Goal: Task Accomplishment & Management: Manage account settings

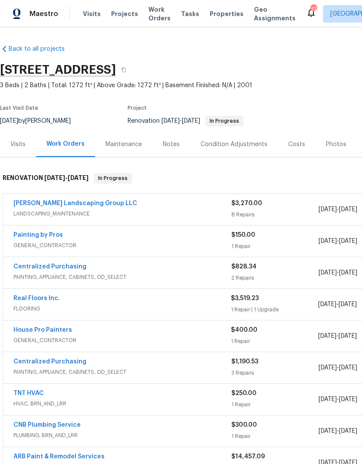
click at [156, 212] on span "LANDSCAPING_MAINTENANCE" at bounding box center [122, 214] width 218 height 9
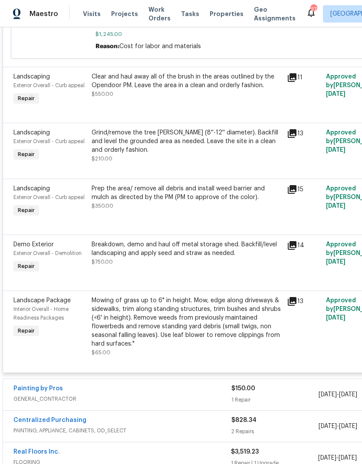
scroll to position [527, 0]
click at [229, 328] on div "Mowing of grass up to 6" in height. Mow, edge along driveways & sidewalks, trim…" at bounding box center [187, 322] width 190 height 52
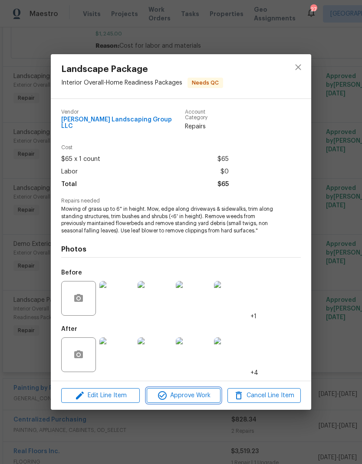
click at [202, 388] on button "Approve Work" at bounding box center [183, 395] width 73 height 15
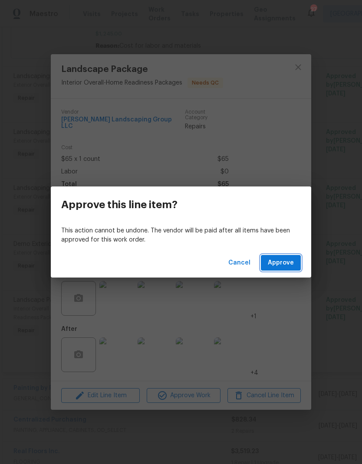
click at [286, 266] on span "Approve" at bounding box center [281, 263] width 26 height 11
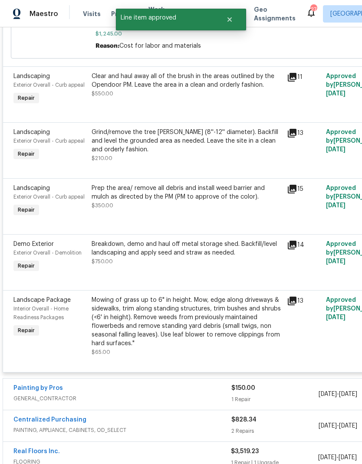
click at [202, 273] on div "Breakdown, demo and haul off metal storage shed. Backfill/level landscaping and…" at bounding box center [186, 257] width 195 height 40
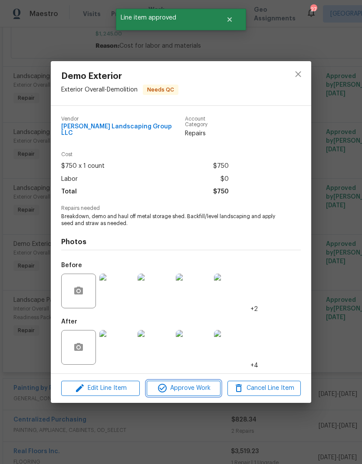
click at [193, 387] on span "Approve Work" at bounding box center [183, 388] width 68 height 11
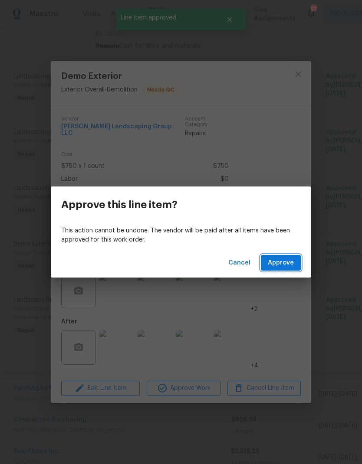
click at [290, 259] on span "Approve" at bounding box center [281, 263] width 26 height 11
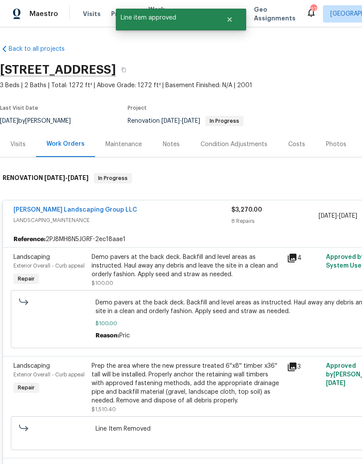
scroll to position [0, 0]
click at [200, 267] on div "Demo pavers at the back deck. Backfill and level areas as instructed. Haul away…" at bounding box center [187, 266] width 190 height 26
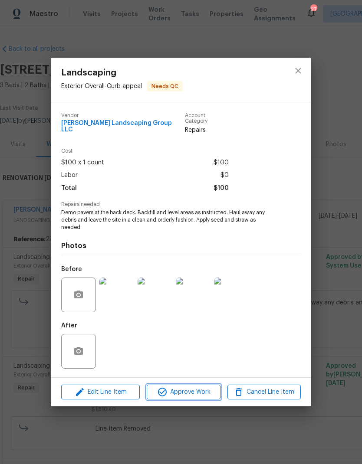
click at [204, 387] on span "Approve Work" at bounding box center [183, 392] width 68 height 11
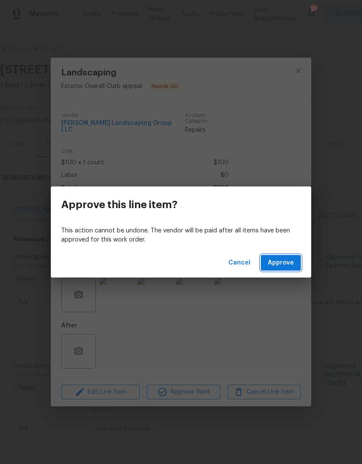
click at [285, 265] on span "Approve" at bounding box center [281, 263] width 26 height 11
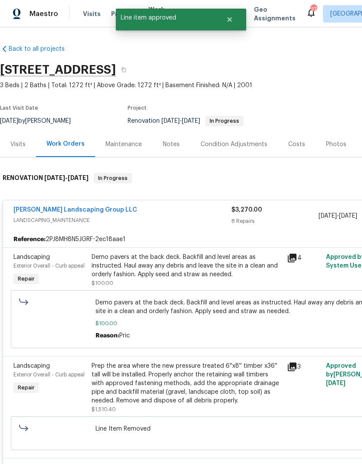
click at [175, 371] on div "Prep the area where the new pressure treated 6''x8'' timber x36'' tall will be …" at bounding box center [187, 383] width 190 height 43
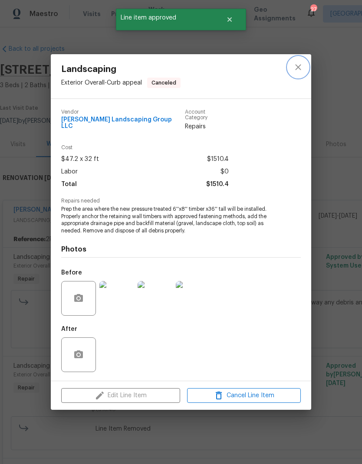
click at [299, 70] on icon "close" at bounding box center [298, 67] width 6 height 6
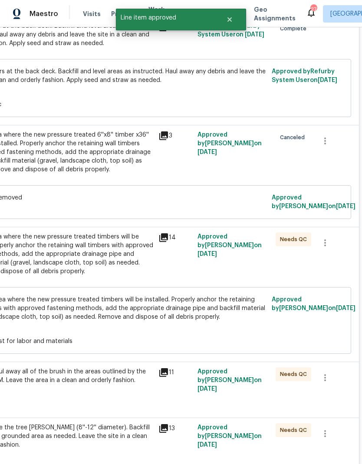
scroll to position [245, 123]
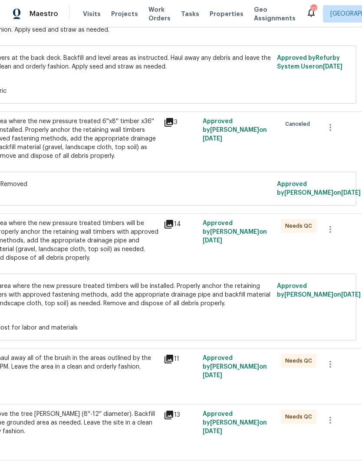
click at [75, 241] on div "Prep the area where the new pressure treated timbers will be installed. Properl…" at bounding box center [63, 240] width 190 height 43
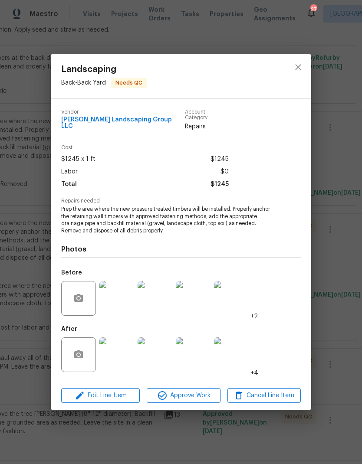
click at [169, 391] on span "Approve Work" at bounding box center [183, 395] width 68 height 11
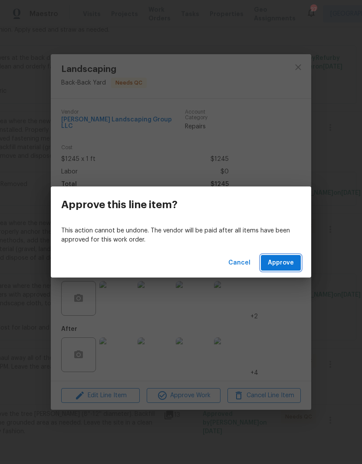
click at [295, 262] on button "Approve" at bounding box center [281, 263] width 40 height 16
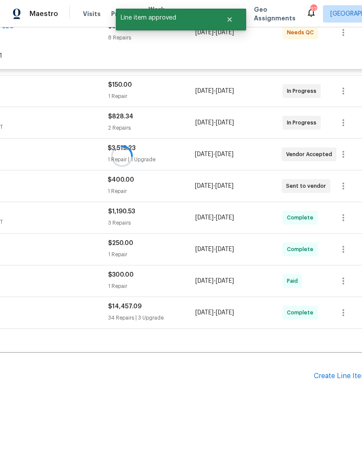
scroll to position [148, 123]
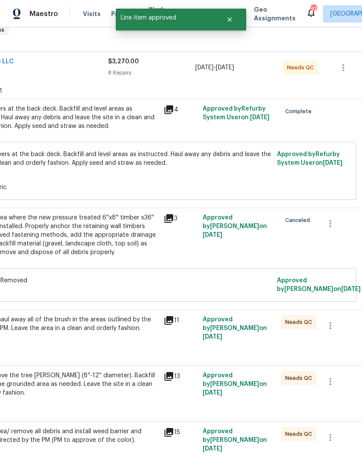
click at [60, 341] on div "Clear and haul away all of the brush in the areas outlined by the Opendoor PM. …" at bounding box center [63, 328] width 190 height 26
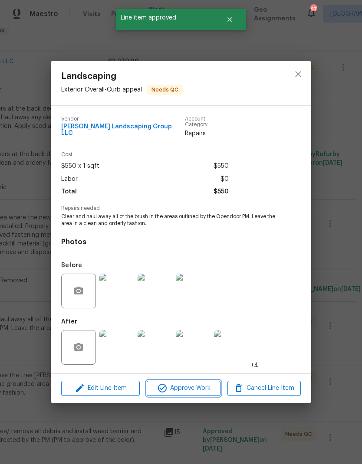
click at [167, 387] on icon "button" at bounding box center [162, 388] width 10 height 10
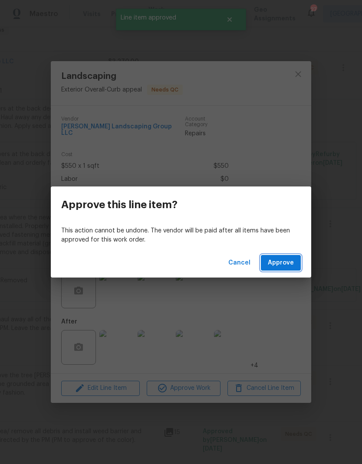
click at [293, 261] on span "Approve" at bounding box center [281, 263] width 26 height 11
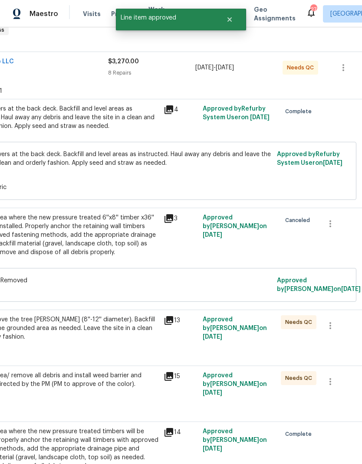
click at [62, 338] on div "Grind/remove the tree stump (8''-12'' diameter). Backfill and level the grounde…" at bounding box center [63, 328] width 190 height 26
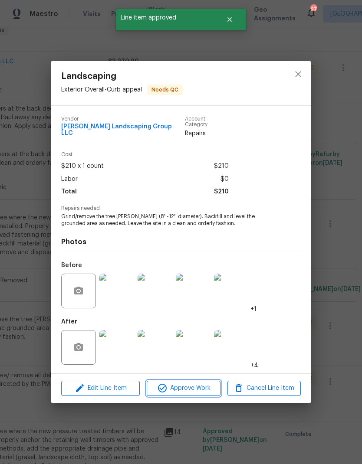
click at [167, 383] on icon "button" at bounding box center [162, 388] width 10 height 10
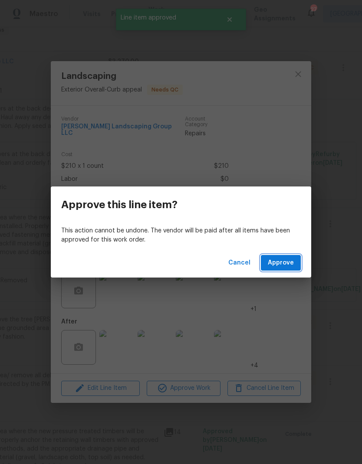
click at [290, 259] on span "Approve" at bounding box center [281, 263] width 26 height 11
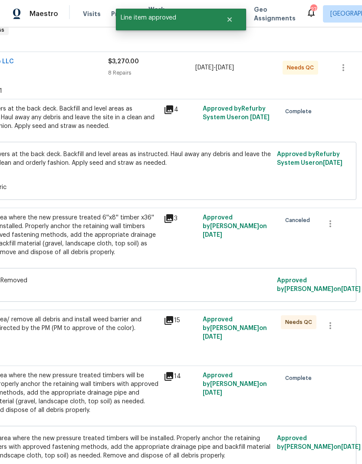
click at [71, 340] on div "Prep the area/ remove all debris and install weed barrier and mulch as directed…" at bounding box center [63, 328] width 190 height 26
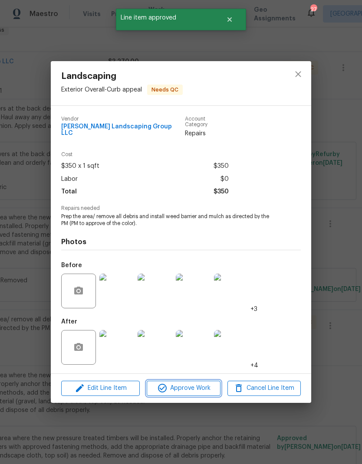
click at [174, 390] on span "Approve Work" at bounding box center [183, 388] width 68 height 11
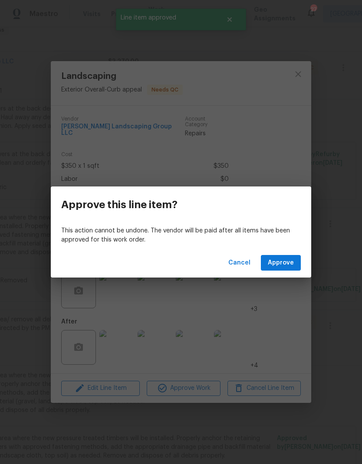
click at [279, 252] on div "Cancel Approve" at bounding box center [181, 263] width 260 height 30
click at [294, 256] on button "Approve" at bounding box center [281, 263] width 40 height 16
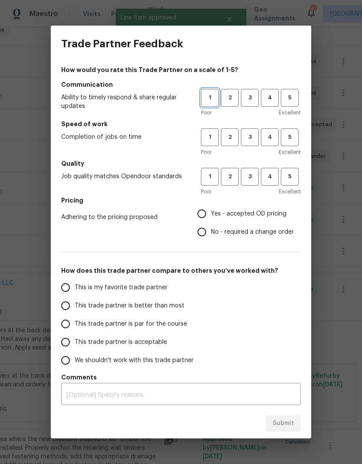
click at [214, 99] on span "1" at bounding box center [210, 98] width 16 height 10
click at [213, 144] on button "1" at bounding box center [210, 137] width 18 height 18
click at [221, 179] on button "2" at bounding box center [230, 177] width 18 height 18
click at [207, 180] on span "1" at bounding box center [210, 177] width 16 height 10
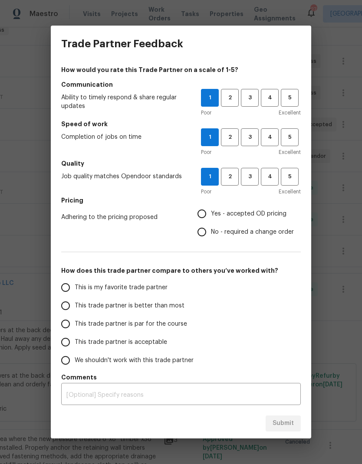
click at [210, 234] on input "No - required a change order" at bounding box center [202, 232] width 18 height 18
radio input "true"
click at [63, 341] on input "This trade partner is acceptable" at bounding box center [65, 342] width 18 height 18
click at [77, 392] on textarea at bounding box center [180, 395] width 229 height 6
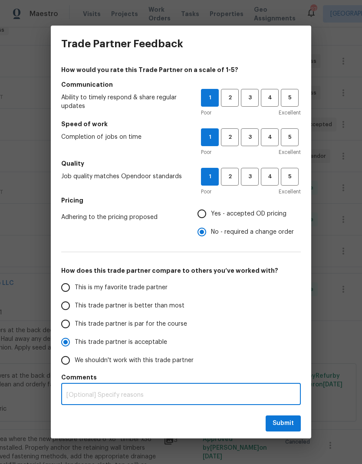
scroll to position [35, 0]
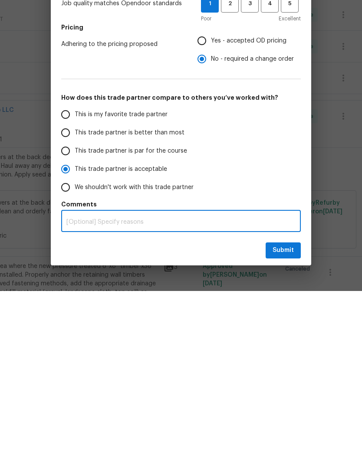
radio input "true"
type textarea "Low"
radio input "false"
type textarea "Low qua"
radio input "false"
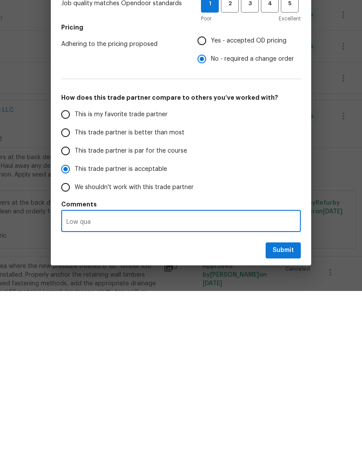
type textarea "Low quality"
radio input "false"
type textarea "Low quality work"
radio input "false"
type textarea "Low quality work,"
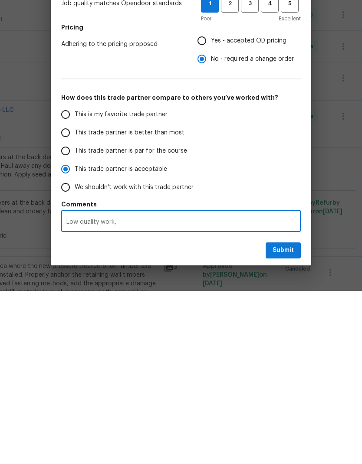
radio input "false"
type textarea "Low quality work, had a hard time gettin"
radio input "false"
type textarea "Low quality work, had a hard time getting th"
radio input "false"
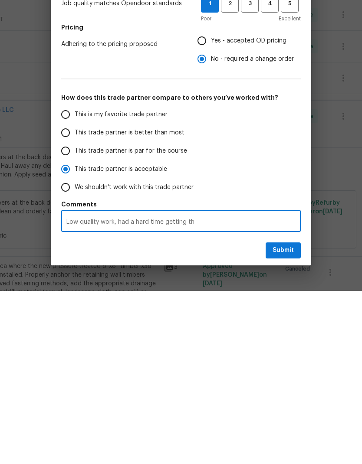
type textarea "Low quality work, had a hard time getting the G"
radio input "false"
type textarea "Low quality work, had a hard time getting the GC to"
radio input "false"
type textarea "Low quality work, had a hard time getting the GC to complete"
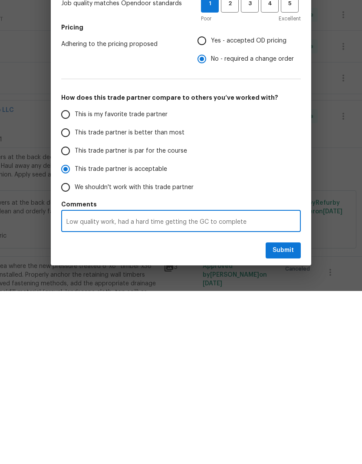
radio input "false"
type textarea "Low quality work, had a hard time getting the GC to complete a punch"
radio input "false"
type textarea "Low quality work, had a hard time getting the GC to complete a punchlist"
radio input "false"
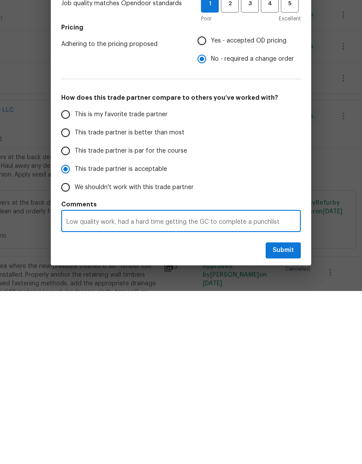
type textarea "Low quality work, had a hard time getting the GC to complete a punchlist,"
radio input "false"
type textarea "Low quality work, had a hard time getting the GC to complete a punchlist, closed"
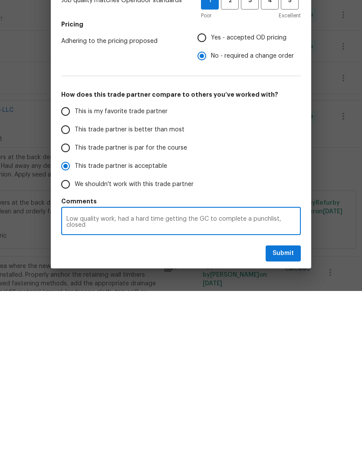
radio input "false"
type textarea "Low quality work, had a hard time getting the GC to complete a punchlist, close…"
radio input "false"
type textarea "Low quality work, had a hard time getting the GC to complete a punchlist, close…"
radio input "false"
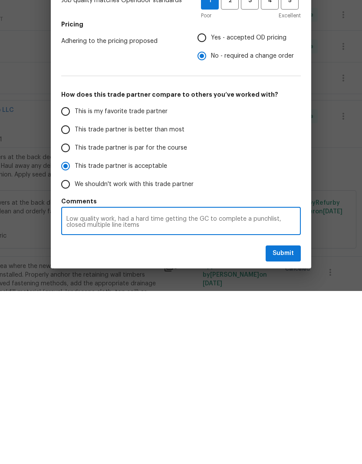
type textarea "Low quality work, had a hard time getting the GC to complete a punchlist, close…"
radio input "false"
type textarea "Low quality work, had a hard time getting the GC to complete a punchlist, close…"
radio input "false"
type textarea "Low quality work, had a hard time getting the GC to complete a punchlist, close…"
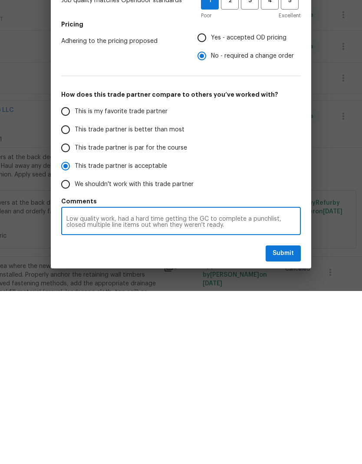
radio input "false"
click at [72, 389] on textarea "Low quality work, had a hard time getting the GC to complete a punchlist, close…" at bounding box center [180, 395] width 229 height 12
type textarea "Low quality work, had a hard time getting the GC to complete a punchlist, close…"
click at [71, 382] on div "Low quality work, had a hard time getting the GC to complete a punchlist, close…" at bounding box center [180, 395] width 239 height 26
radio input "false"
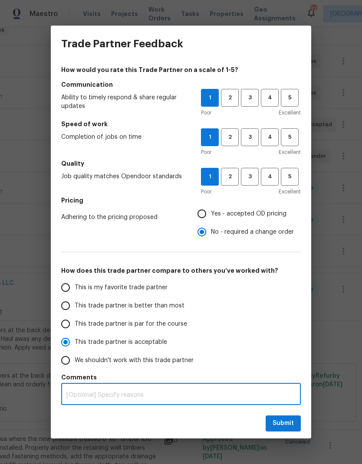
click at [82, 393] on textarea at bounding box center [180, 395] width 229 height 6
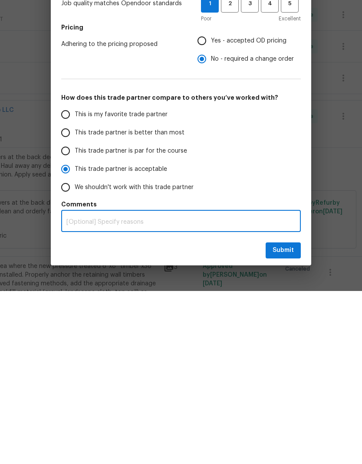
click at [73, 392] on textarea at bounding box center [180, 395] width 229 height 6
paste textarea "The work was low quality. The GC was difficult to work with and delayed complet…"
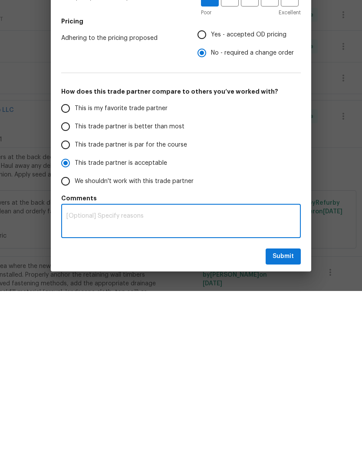
radio input "false"
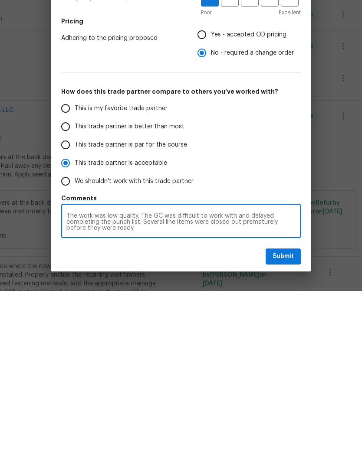
type textarea "The work was low quality. The GC was difficult to work with and delayed complet…"
click at [291, 424] on span "Submit" at bounding box center [282, 429] width 21 height 11
radio input "false"
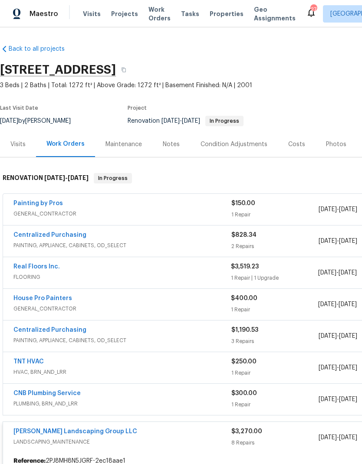
scroll to position [0, 0]
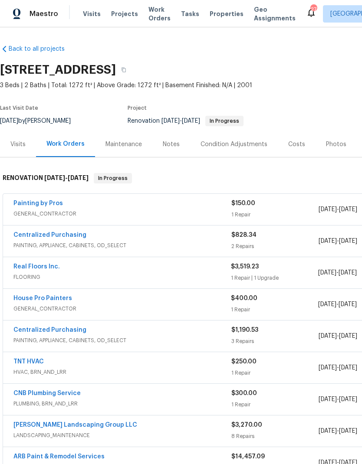
click at [147, 3] on div "Maestro Visits Projects Work Orders Tasks Properties Geo Assignments 27 [GEOGRA…" at bounding box center [181, 13] width 362 height 27
click at [154, 21] on span "Work Orders" at bounding box center [159, 13] width 22 height 17
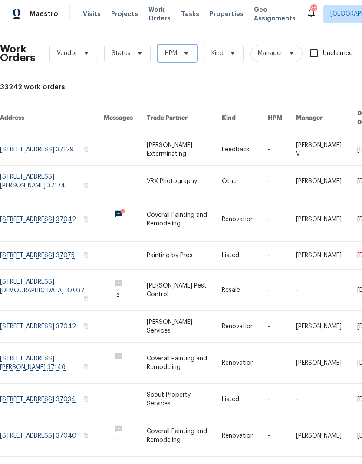
click at [177, 52] on span "HPM" at bounding box center [176, 53] width 39 height 17
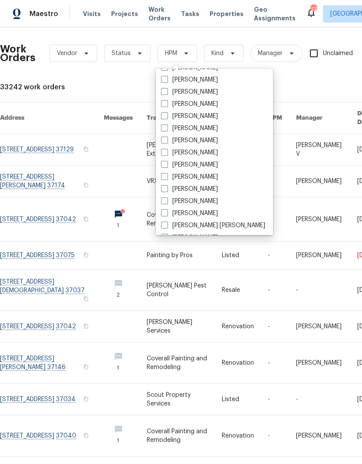
scroll to position [83, 0]
click at [171, 154] on label "[PERSON_NAME]" at bounding box center [189, 153] width 57 height 9
click at [167, 154] on input "[PERSON_NAME]" at bounding box center [164, 152] width 6 height 6
checkbox input "true"
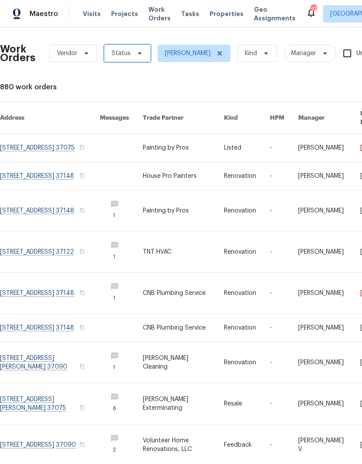
click at [119, 47] on span "Status" at bounding box center [127, 53] width 46 height 17
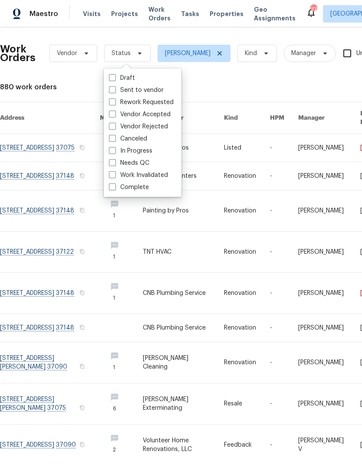
click at [109, 164] on span at bounding box center [112, 162] width 7 height 7
click at [109, 164] on input "Needs QC" at bounding box center [112, 162] width 6 height 6
checkbox input "true"
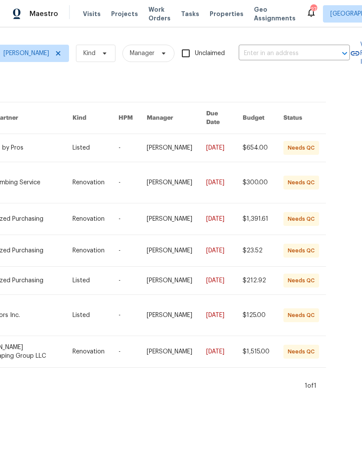
scroll to position [0, 171]
click at [37, 177] on link at bounding box center [25, 182] width 95 height 41
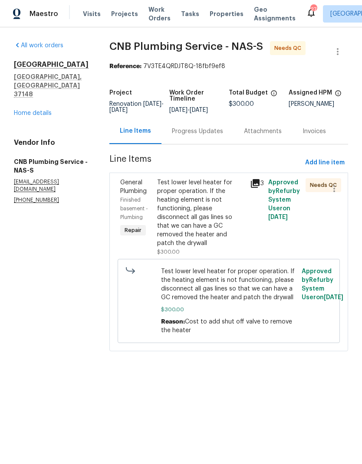
click at [181, 216] on div "Test lower level heater for proper operation. If the heating element is not fun…" at bounding box center [200, 212] width 87 height 69
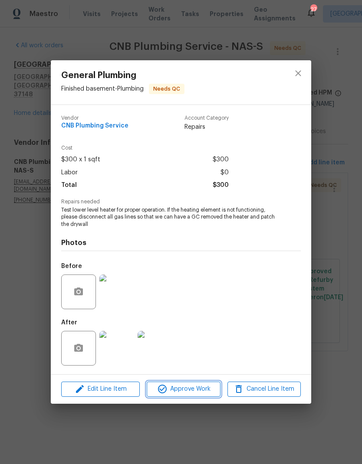
click at [174, 390] on span "Approve Work" at bounding box center [183, 389] width 68 height 11
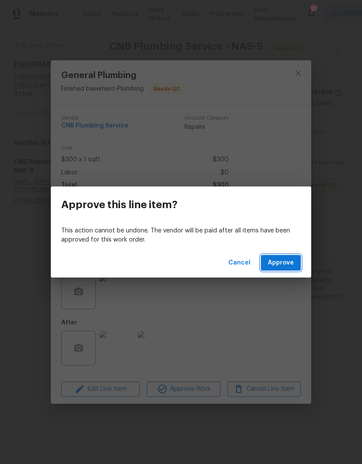
click at [285, 263] on span "Approve" at bounding box center [281, 263] width 26 height 11
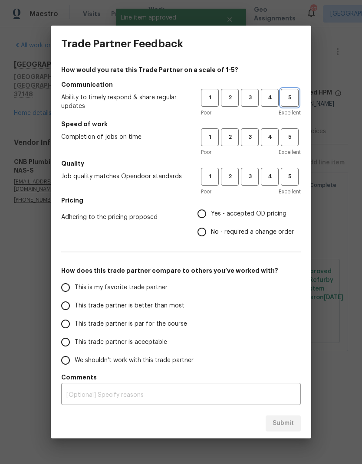
click at [288, 96] on span "5" at bounding box center [290, 98] width 16 height 10
click at [287, 134] on span "5" at bounding box center [290, 137] width 16 height 10
click at [292, 184] on button "5" at bounding box center [290, 177] width 18 height 18
click at [201, 231] on input "No - required a change order" at bounding box center [202, 232] width 18 height 18
radio input "true"
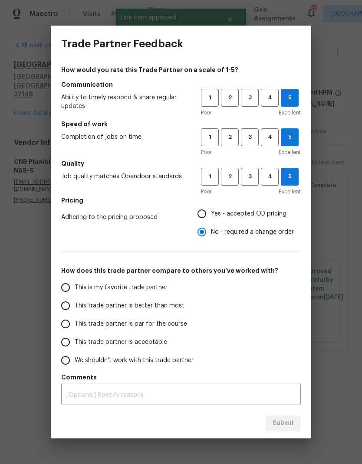
click at [64, 288] on input "This is my favorite trade partner" at bounding box center [65, 287] width 18 height 18
click at [286, 425] on span "Submit" at bounding box center [282, 423] width 21 height 11
radio input "true"
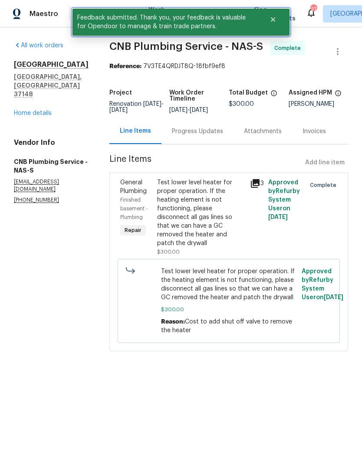
click at [277, 21] on button "Close" at bounding box center [273, 19] width 29 height 17
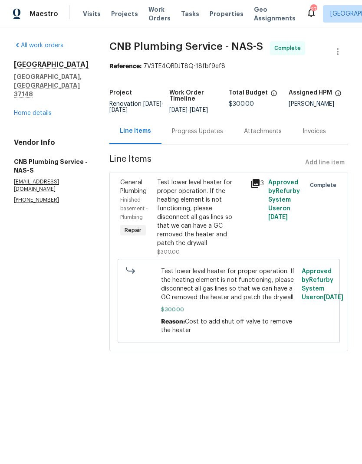
click at [157, 11] on span "Work Orders" at bounding box center [159, 13] width 22 height 17
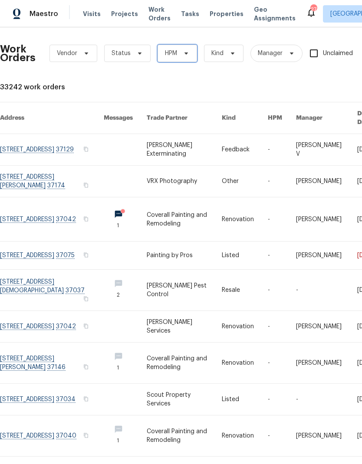
click at [171, 61] on span "HPM" at bounding box center [176, 53] width 39 height 17
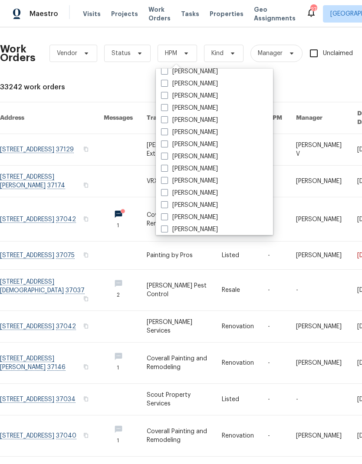
scroll to position [55, 0]
click at [169, 183] on label "[PERSON_NAME]" at bounding box center [189, 181] width 57 height 9
click at [167, 182] on input "[PERSON_NAME]" at bounding box center [164, 180] width 6 height 6
checkbox input "true"
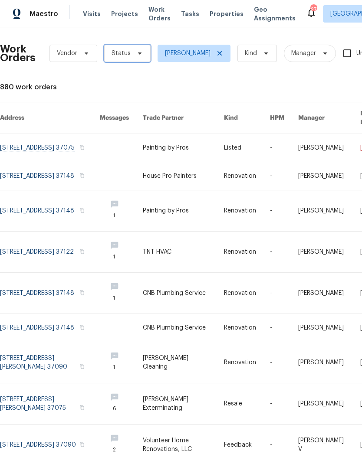
click at [119, 55] on span "Status" at bounding box center [120, 53] width 19 height 9
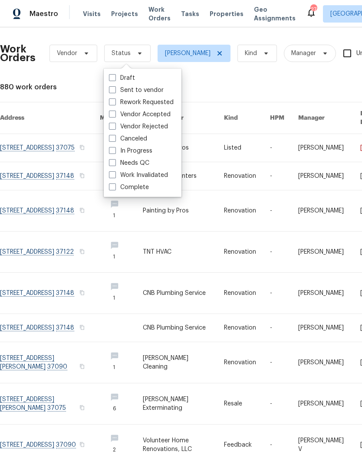
click at [114, 160] on span at bounding box center [112, 162] width 7 height 7
click at [114, 160] on input "Needs QC" at bounding box center [112, 162] width 6 height 6
checkbox input "true"
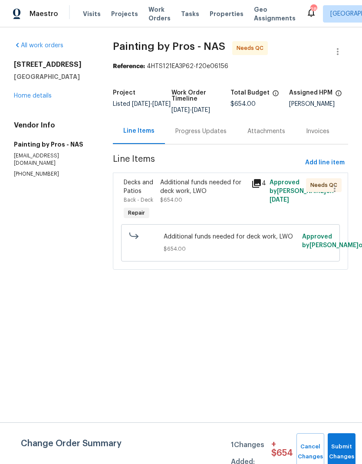
click at [182, 203] on span "$654.00" at bounding box center [171, 199] width 22 height 5
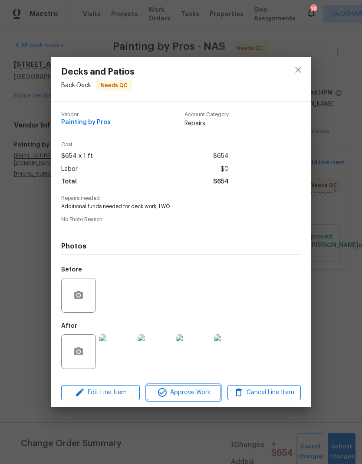
click at [176, 393] on span "Approve Work" at bounding box center [183, 392] width 68 height 11
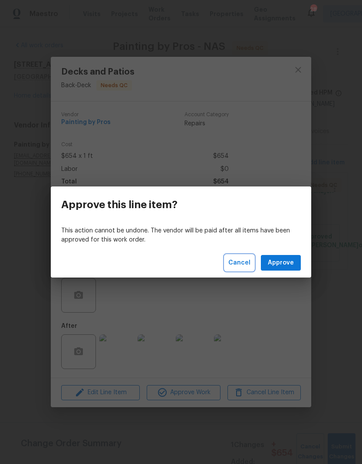
click at [238, 258] on span "Cancel" at bounding box center [239, 263] width 22 height 11
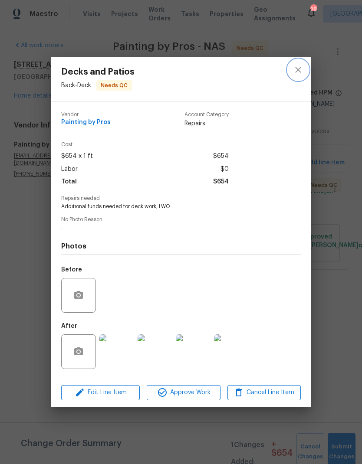
click at [296, 70] on icon "close" at bounding box center [298, 70] width 6 height 6
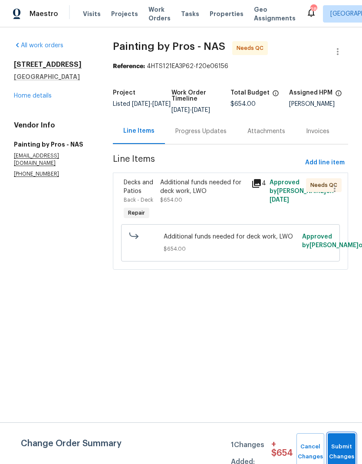
click at [339, 446] on button "Submit Changes" at bounding box center [342, 451] width 28 height 37
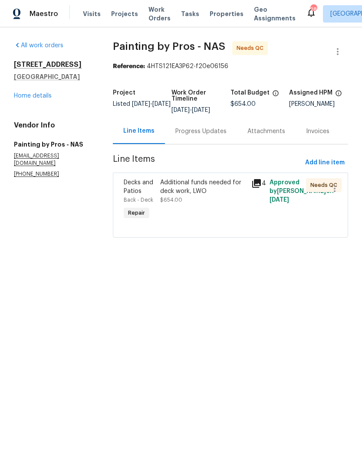
click at [189, 196] on div "Additional funds needed for deck work, LWO" at bounding box center [203, 186] width 86 height 17
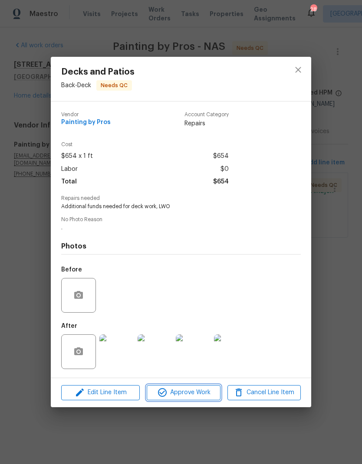
click at [174, 396] on span "Approve Work" at bounding box center [183, 392] width 68 height 11
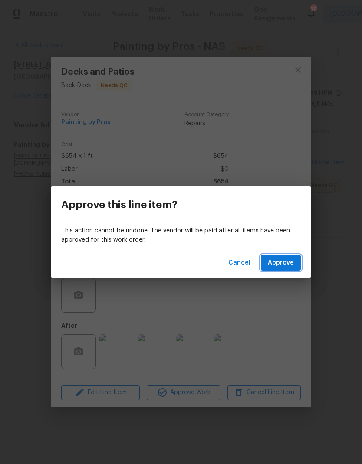
click at [289, 265] on span "Approve" at bounding box center [281, 263] width 26 height 11
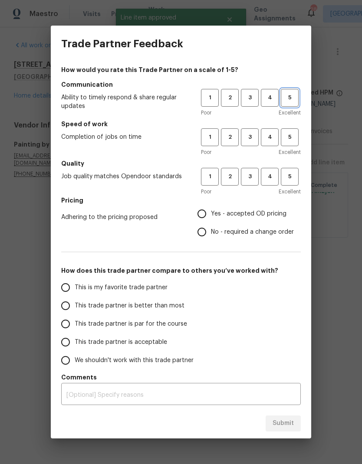
click at [286, 96] on span "5" at bounding box center [290, 98] width 16 height 10
click at [290, 144] on button "5" at bounding box center [290, 137] width 18 height 18
click at [295, 180] on span "5" at bounding box center [290, 177] width 16 height 10
click at [211, 212] on input "Yes - accepted OD pricing" at bounding box center [202, 214] width 18 height 18
radio input "true"
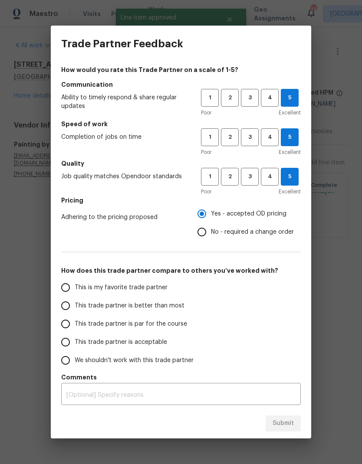
click at [70, 285] on input "This is my favorite trade partner" at bounding box center [65, 287] width 18 height 18
radio input "false"
click at [206, 226] on input "No - required a change order" at bounding box center [202, 232] width 18 height 18
radio input "false"
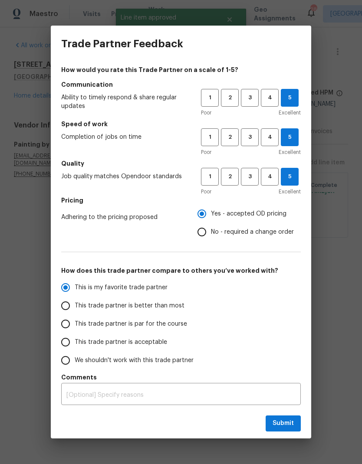
radio input "true"
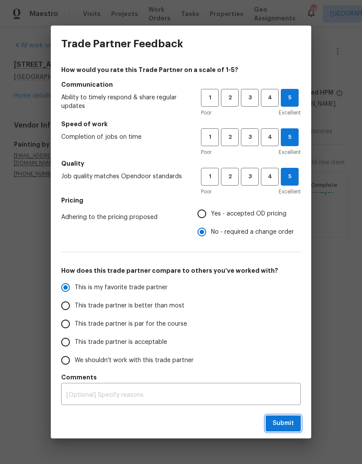
click at [280, 420] on span "Submit" at bounding box center [282, 423] width 21 height 11
radio input "false"
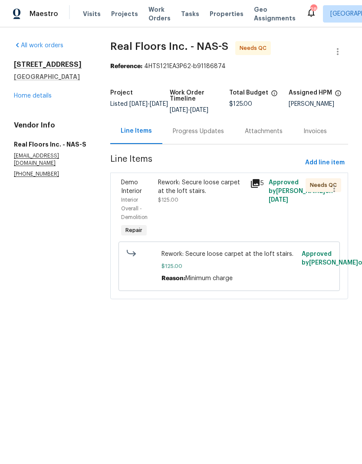
click at [177, 211] on div "Rework: Secure loose carpet at the loft stairs. $125.00" at bounding box center [201, 209] width 92 height 66
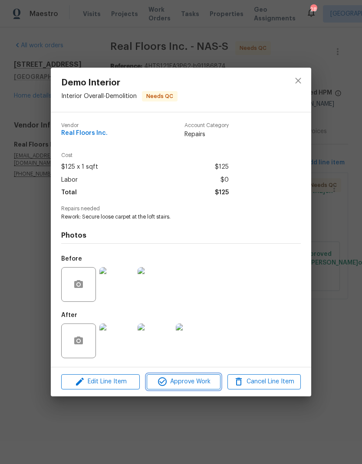
click at [216, 379] on span "Approve Work" at bounding box center [183, 382] width 68 height 11
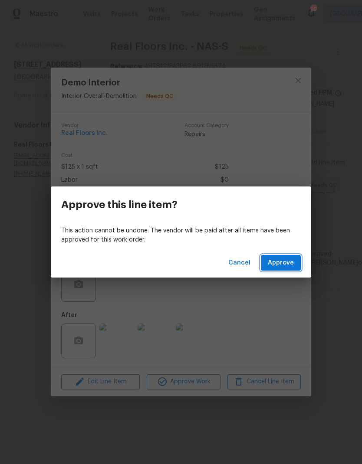
click at [285, 269] on button "Approve" at bounding box center [281, 263] width 40 height 16
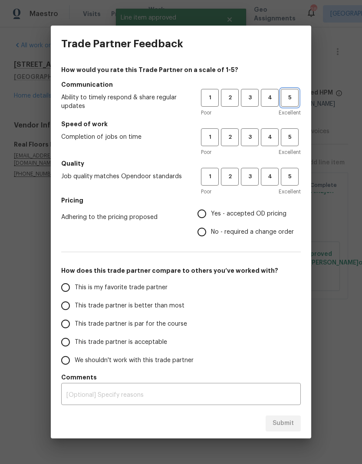
click at [286, 91] on button "5" at bounding box center [290, 98] width 18 height 18
click at [290, 141] on span "5" at bounding box center [290, 137] width 16 height 10
click at [298, 176] on button "5" at bounding box center [290, 177] width 18 height 18
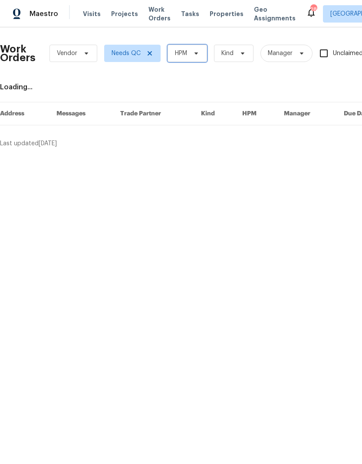
click at [190, 52] on span "HPM" at bounding box center [186, 53] width 39 height 17
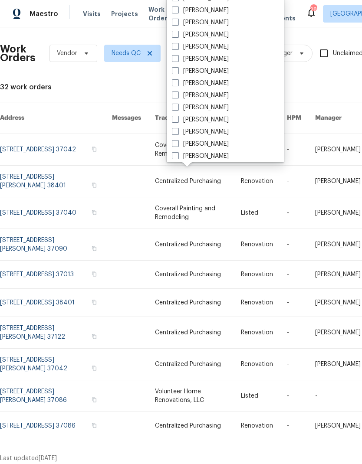
scroll to position [64, 0]
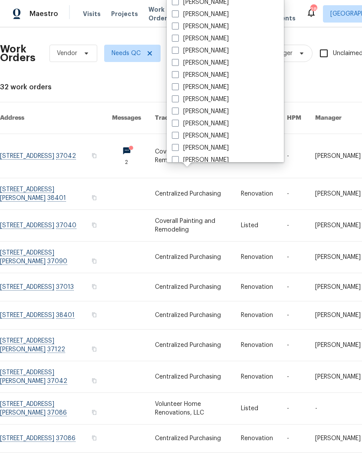
click at [176, 102] on label "[PERSON_NAME]" at bounding box center [200, 99] width 57 height 9
click at [176, 101] on input "[PERSON_NAME]" at bounding box center [175, 98] width 6 height 6
checkbox input "true"
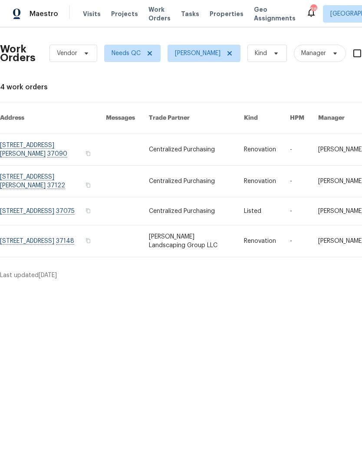
click at [189, 240] on link at bounding box center [196, 241] width 95 height 31
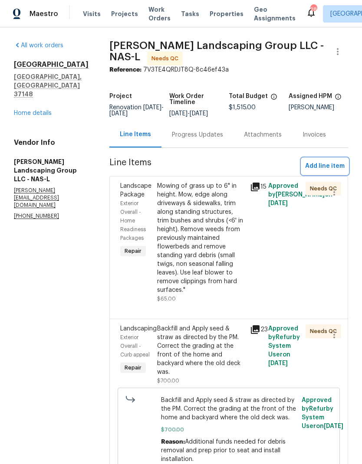
click at [323, 172] on span "Add line item" at bounding box center [324, 166] width 39 height 11
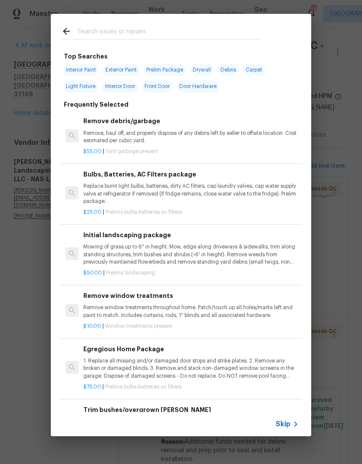
click at [103, 31] on input "text" at bounding box center [170, 32] width 184 height 13
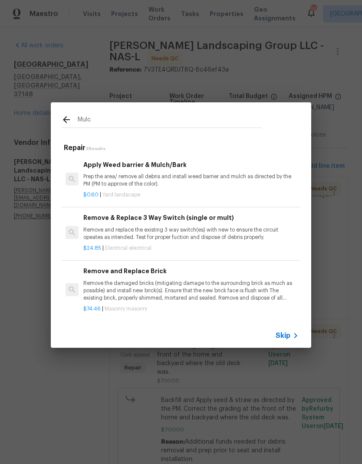
type input "Mulch"
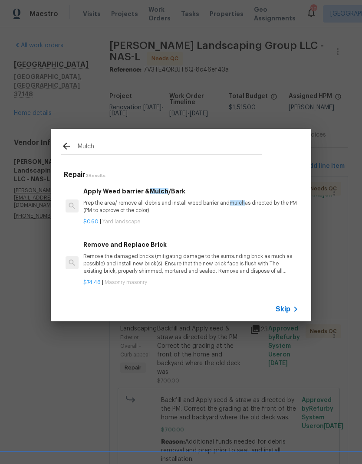
click at [102, 199] on div "Apply Weed barrier & Mulch /Bark Prep the area/ remove all debris and install w…" at bounding box center [190, 201] width 215 height 28
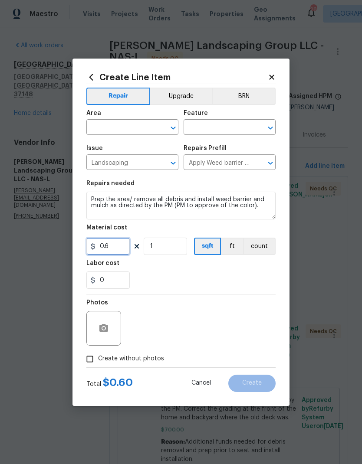
click at [116, 240] on input "0.6" at bounding box center [107, 246] width 43 height 17
click at [115, 248] on input "0.6" at bounding box center [107, 246] width 43 height 17
type input "300"
click at [104, 125] on input "text" at bounding box center [120, 127] width 68 height 13
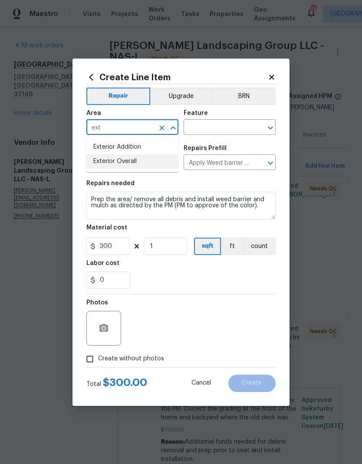
click at [100, 160] on li "Exterior Overall" at bounding box center [132, 161] width 92 height 14
type input "Exterior Overall"
click at [250, 126] on input "text" at bounding box center [217, 127] width 68 height 13
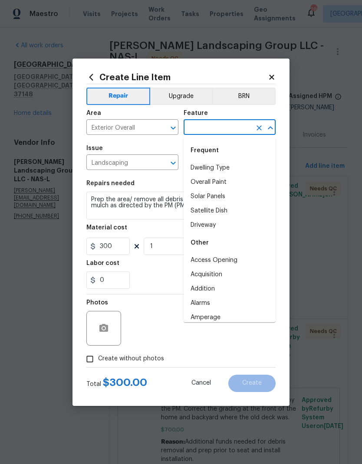
click at [250, 150] on div "Frequent" at bounding box center [229, 150] width 92 height 21
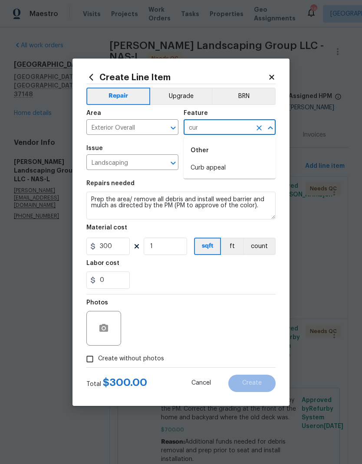
click at [234, 172] on li "Curb appeal" at bounding box center [229, 168] width 92 height 14
type input "Curb appeal"
click at [168, 264] on div "Labor cost" at bounding box center [180, 265] width 189 height 11
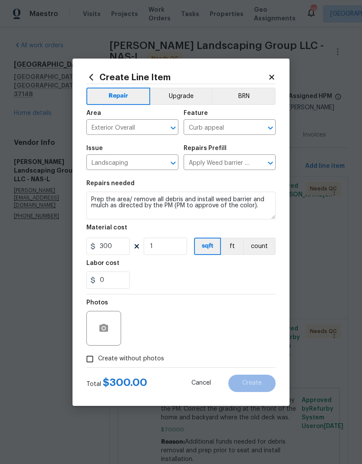
click at [93, 366] on input "Create without photos" at bounding box center [90, 359] width 16 height 16
checkbox input "true"
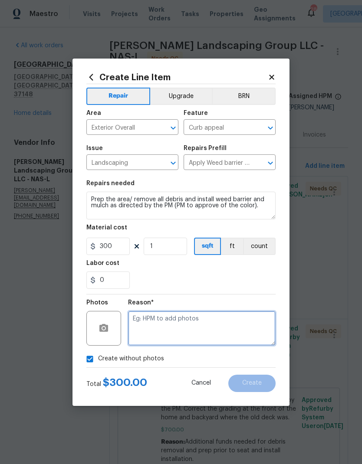
click at [245, 334] on textarea at bounding box center [201, 328] width 147 height 35
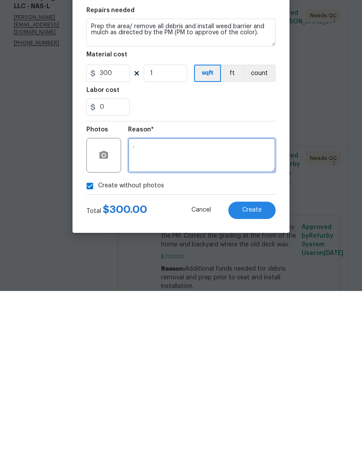
type textarea "."
click at [256, 375] on button "Create" at bounding box center [251, 383] width 47 height 17
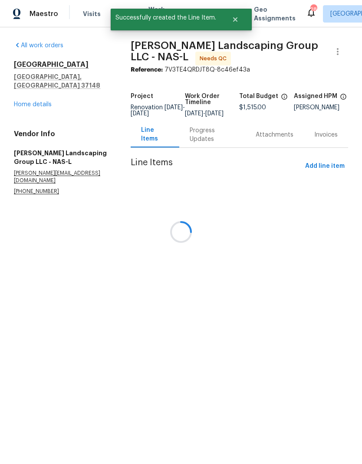
scroll to position [0, 0]
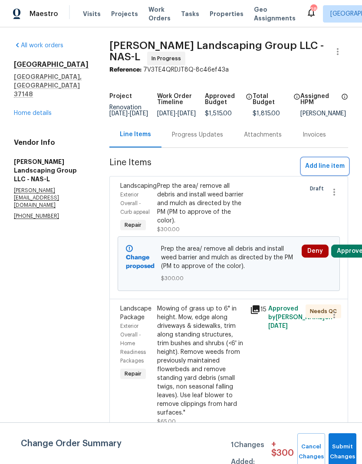
click at [329, 169] on span "Add line item" at bounding box center [324, 166] width 39 height 11
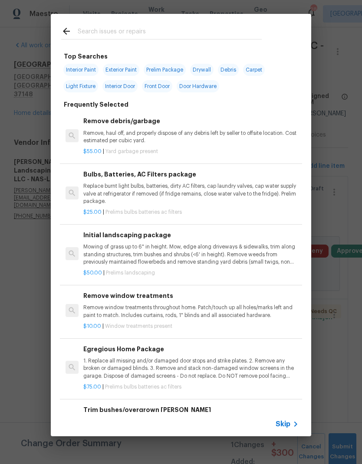
click at [114, 27] on input "text" at bounding box center [170, 32] width 184 height 13
type input "Tree"
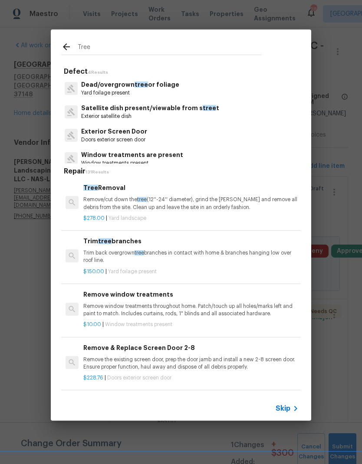
click at [89, 194] on div "Tree Removal Remove/cut down the tree (12''-24'' diameter), grind the [PERSON_N…" at bounding box center [190, 197] width 215 height 28
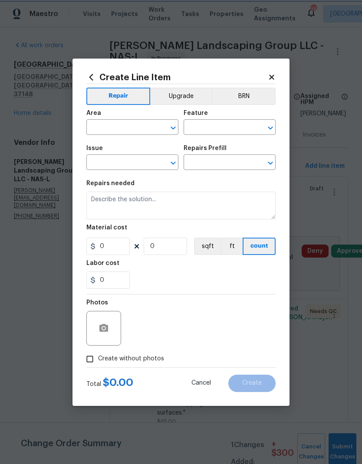
type input "Landscaping"
type input "Tree Removal $278.00"
type textarea "Remove/cut down the tree (12''-24'' diameter), grind the [PERSON_NAME] and remo…"
type input "278"
type input "1"
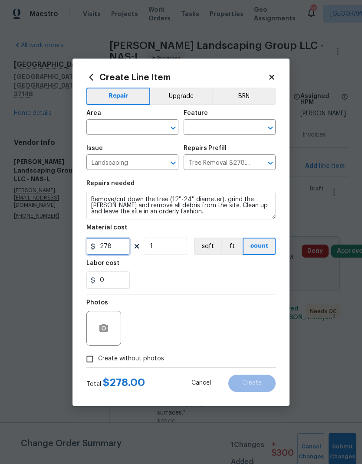
click at [114, 246] on input "278" at bounding box center [107, 246] width 43 height 17
type input "75"
click at [221, 285] on div "0" at bounding box center [180, 280] width 189 height 17
click at [107, 124] on input "text" at bounding box center [120, 127] width 68 height 13
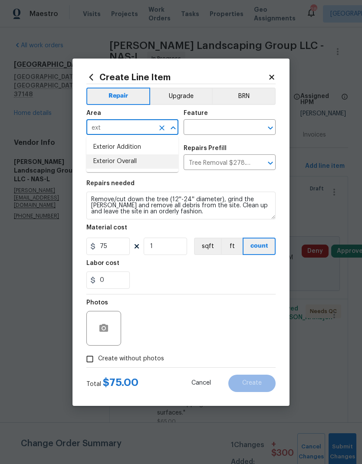
click at [104, 165] on li "Exterior Overall" at bounding box center [132, 161] width 92 height 14
type input "Exterior Overall"
click at [228, 136] on div "Area Exterior Overall ​ Feature ​" at bounding box center [180, 122] width 189 height 35
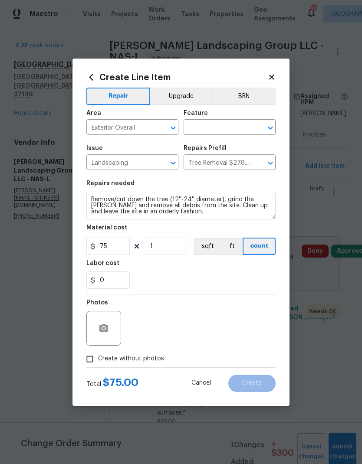
click at [221, 129] on input "text" at bounding box center [217, 127] width 68 height 13
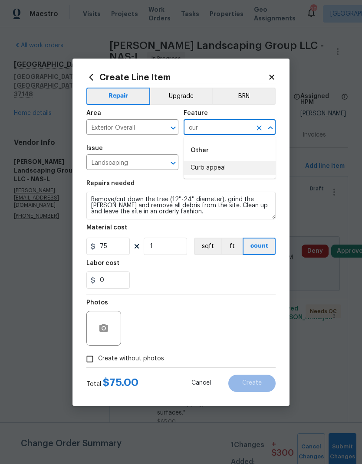
click at [233, 173] on li "Curb appeal" at bounding box center [229, 168] width 92 height 14
type input "Curb appeal"
click at [162, 279] on div "0" at bounding box center [180, 280] width 189 height 17
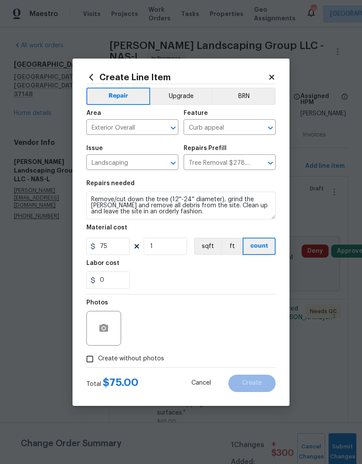
click at [92, 358] on input "Create without photos" at bounding box center [90, 359] width 16 height 16
checkbox input "true"
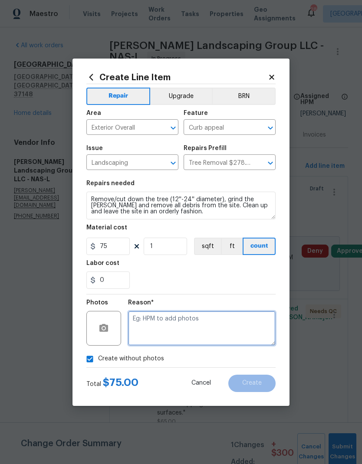
click at [223, 328] on textarea at bounding box center [201, 328] width 147 height 35
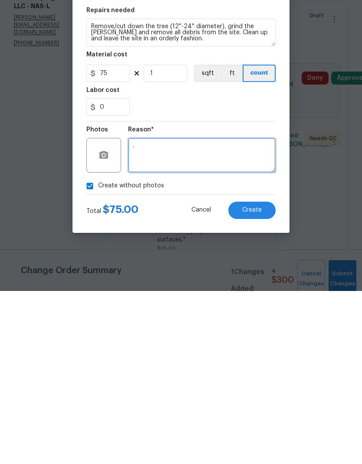
type textarea "."
click at [259, 380] on span "Create" at bounding box center [252, 383] width 20 height 7
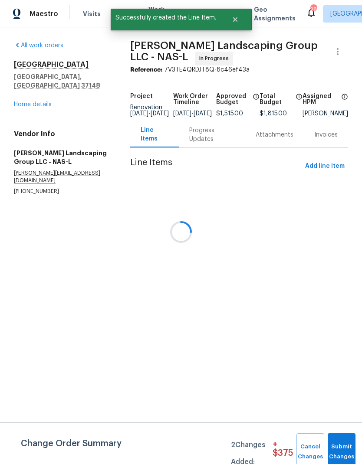
scroll to position [0, 0]
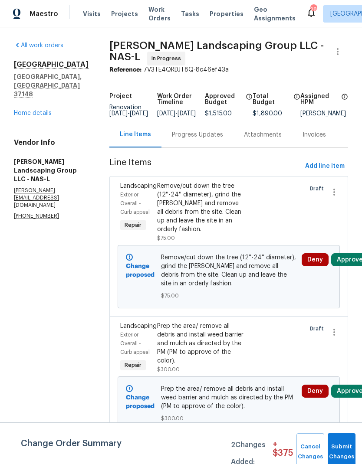
click at [212, 347] on div "Prep the area/ remove all debris and install weed barrier and mulch as directed…" at bounding box center [200, 343] width 87 height 43
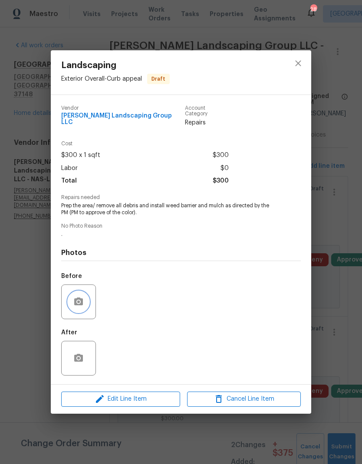
click at [84, 298] on button "button" at bounding box center [78, 302] width 21 height 21
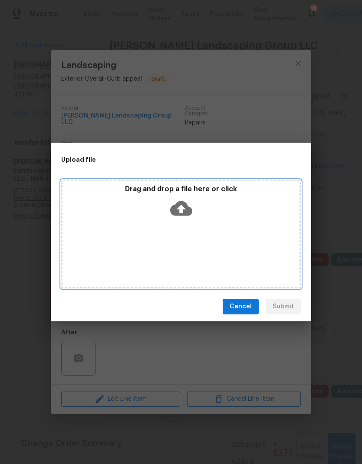
click at [183, 205] on icon at bounding box center [181, 208] width 22 height 15
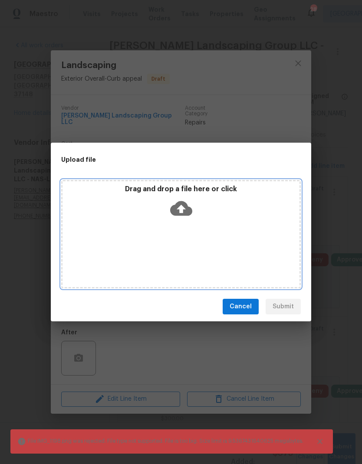
click at [183, 209] on icon at bounding box center [181, 208] width 22 height 22
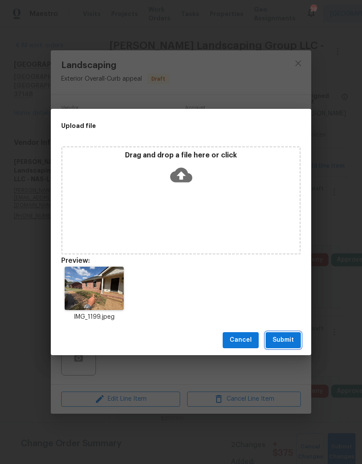
click at [289, 334] on button "Submit" at bounding box center [282, 340] width 35 height 16
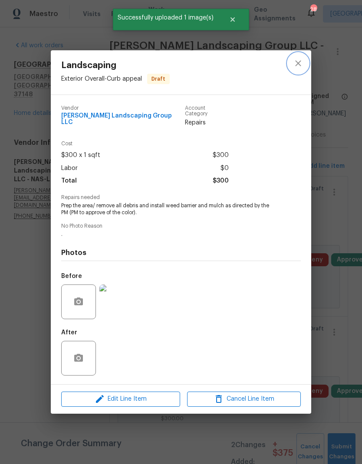
click at [293, 65] on icon "close" at bounding box center [298, 63] width 10 height 10
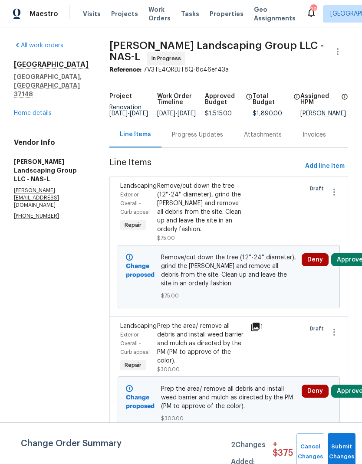
click at [222, 216] on div "Remove/cut down the tree (12''-24'' diameter), grind the [PERSON_NAME] and remo…" at bounding box center [200, 208] width 87 height 52
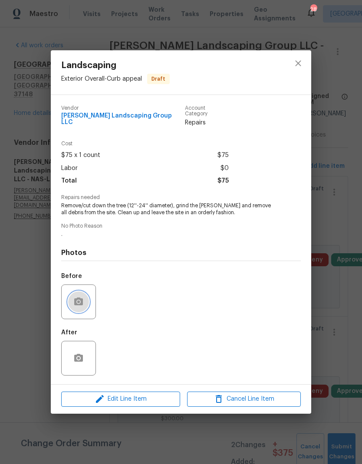
click at [88, 296] on button "button" at bounding box center [78, 302] width 21 height 21
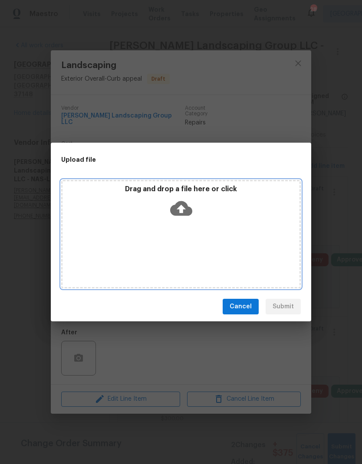
click at [181, 203] on icon at bounding box center [181, 208] width 22 height 15
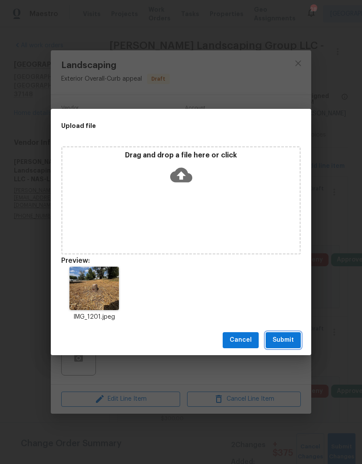
click at [290, 337] on span "Submit" at bounding box center [282, 340] width 21 height 11
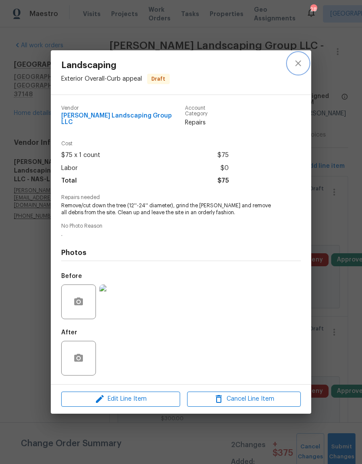
click at [295, 74] on button "close" at bounding box center [298, 63] width 21 height 21
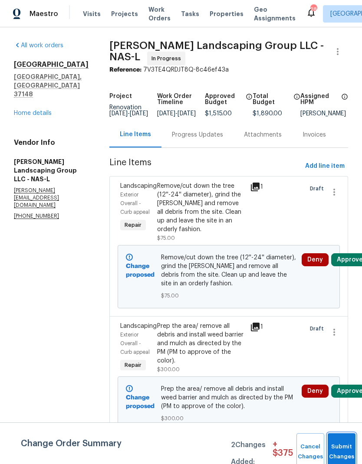
click at [350, 446] on button "Submit Changes" at bounding box center [342, 451] width 28 height 37
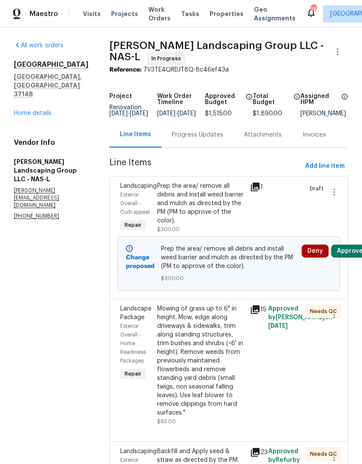
click at [216, 131] on div "Progress Updates" at bounding box center [197, 135] width 72 height 26
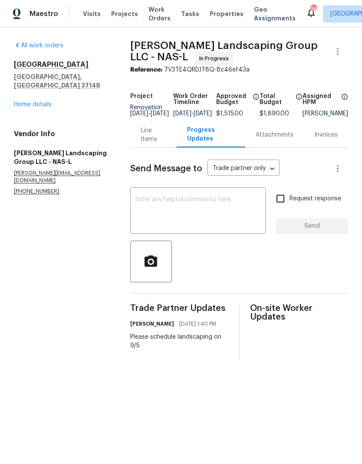
click at [212, 220] on textarea at bounding box center [197, 212] width 125 height 30
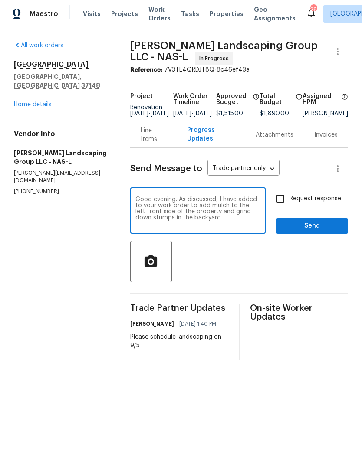
type textarea "Good evening. As discussed, I have added to your work order to add mulch to the…"
click at [289, 200] on input "Request response" at bounding box center [280, 199] width 18 height 18
checkbox input "true"
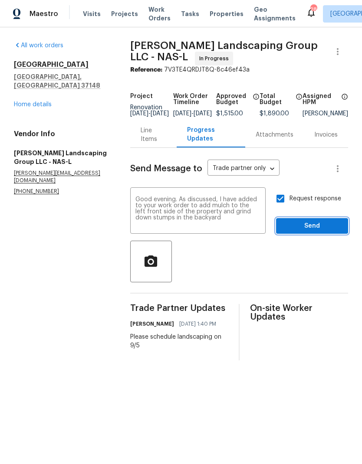
click at [300, 232] on span "Send" at bounding box center [312, 226] width 58 height 11
